Goal: Task Accomplishment & Management: Manage account settings

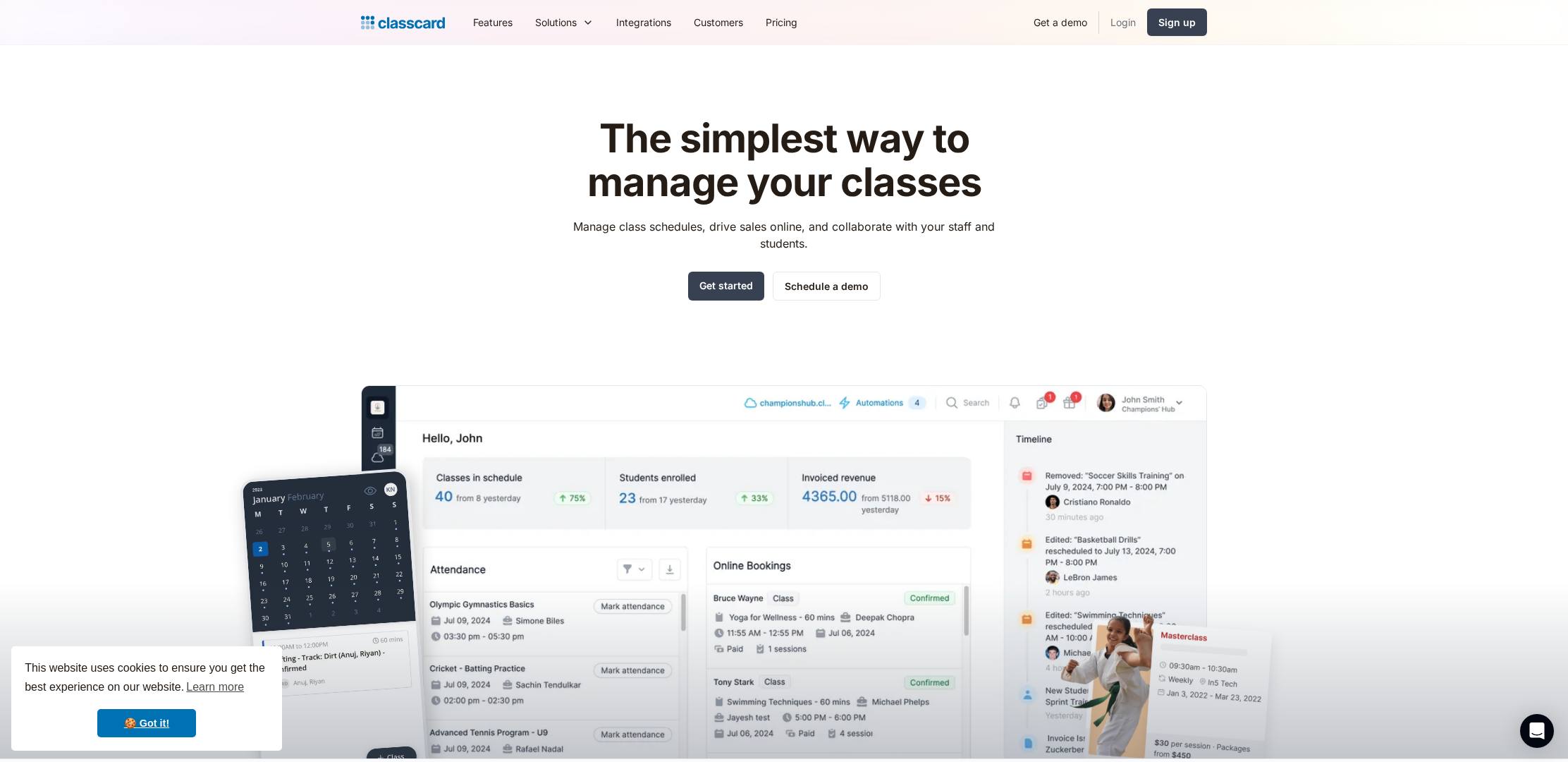
click at [1130, 15] on link "Login" at bounding box center [1123, 22] width 48 height 32
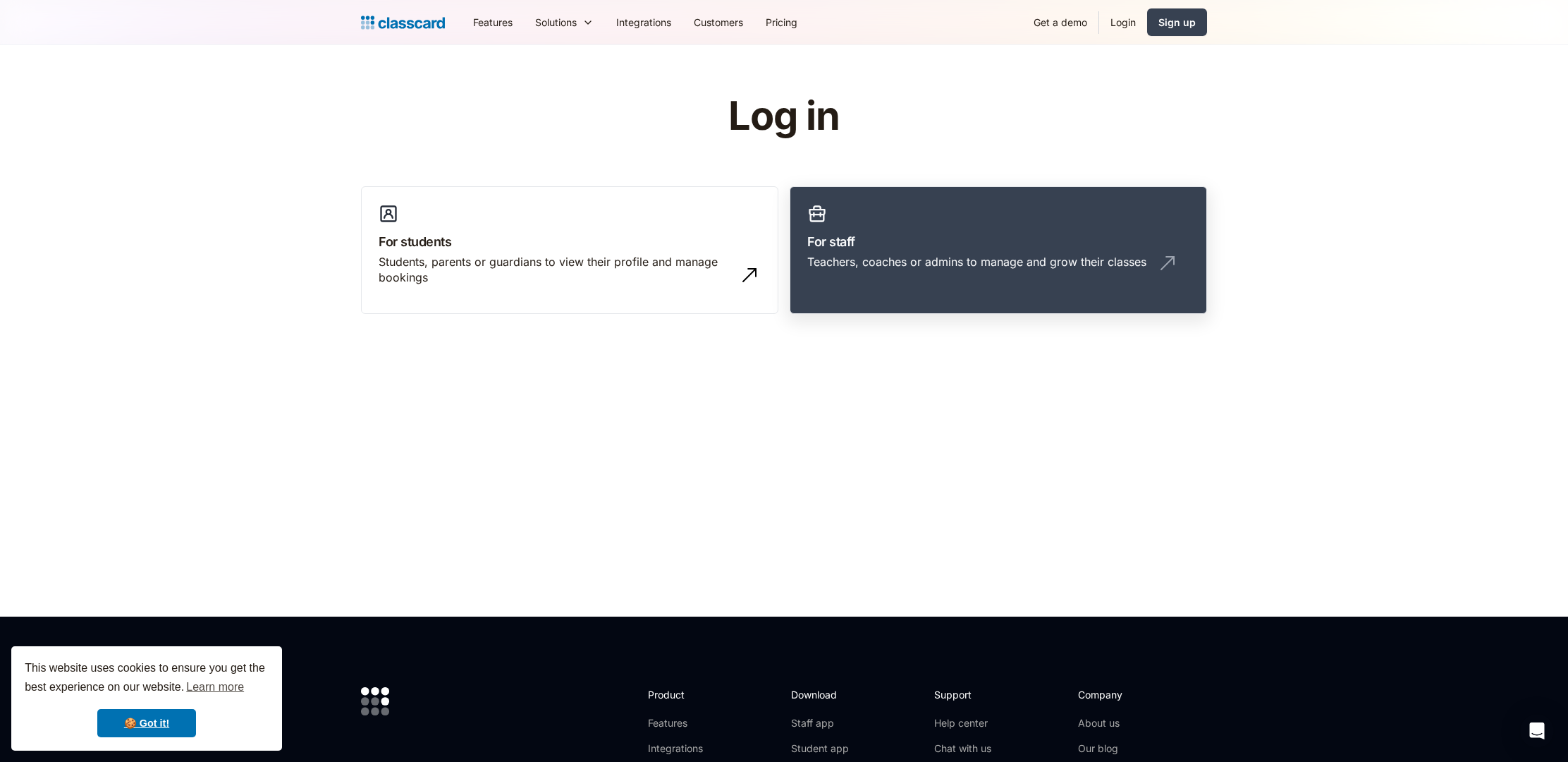
click at [864, 286] on link "For staff Teachers, coaches or admins to manage and grow their classes" at bounding box center [998, 250] width 417 height 128
